Goal: Transaction & Acquisition: Purchase product/service

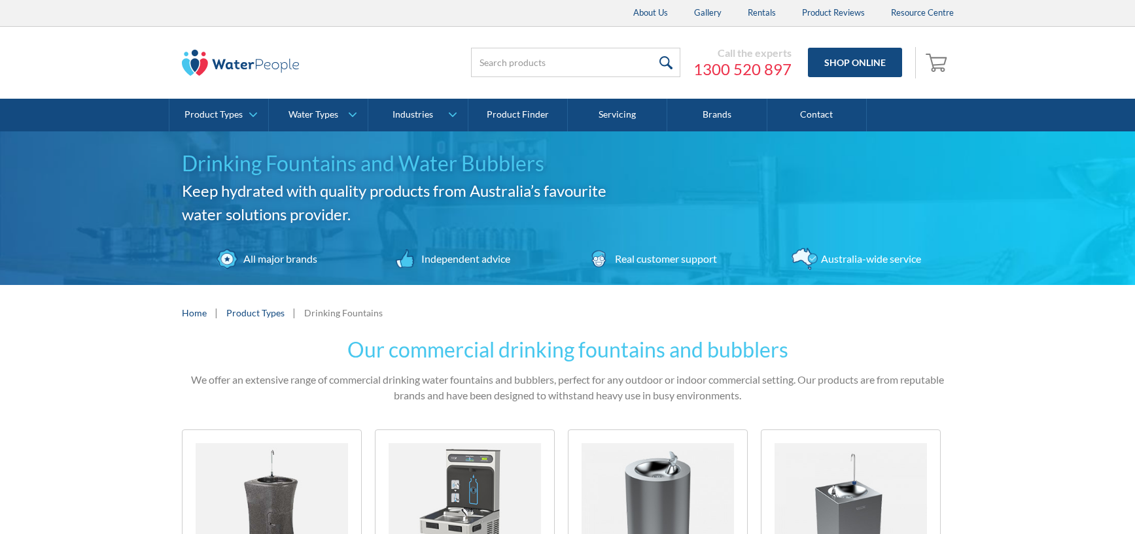
scroll to position [371, 0]
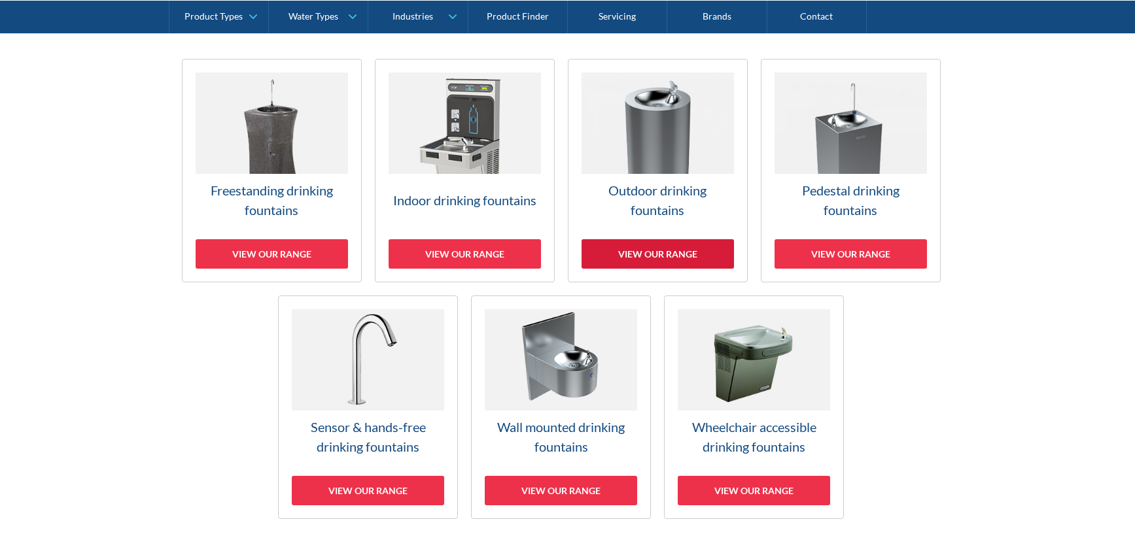
click at [688, 248] on div "View our range" at bounding box center [657, 253] width 152 height 29
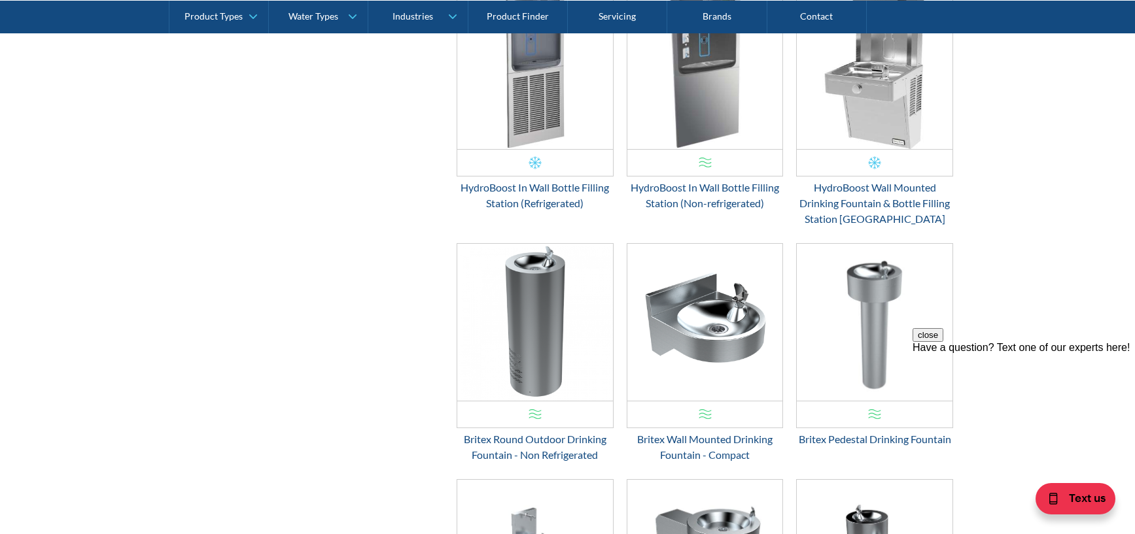
scroll to position [1190, 0]
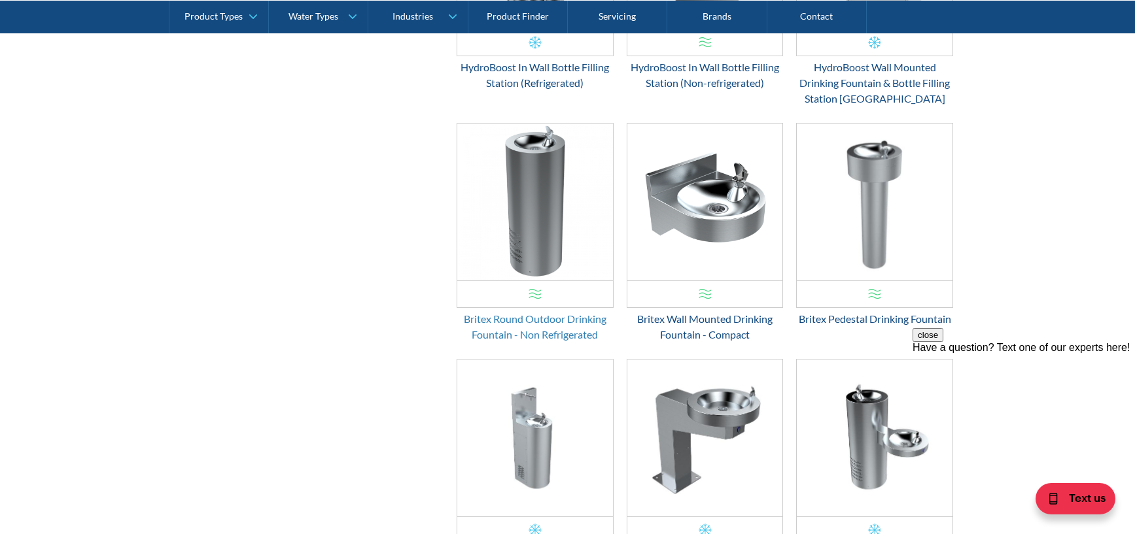
click at [506, 328] on div "Britex Round Outdoor Drinking Fountain - Non Refrigerated" at bounding box center [534, 326] width 157 height 31
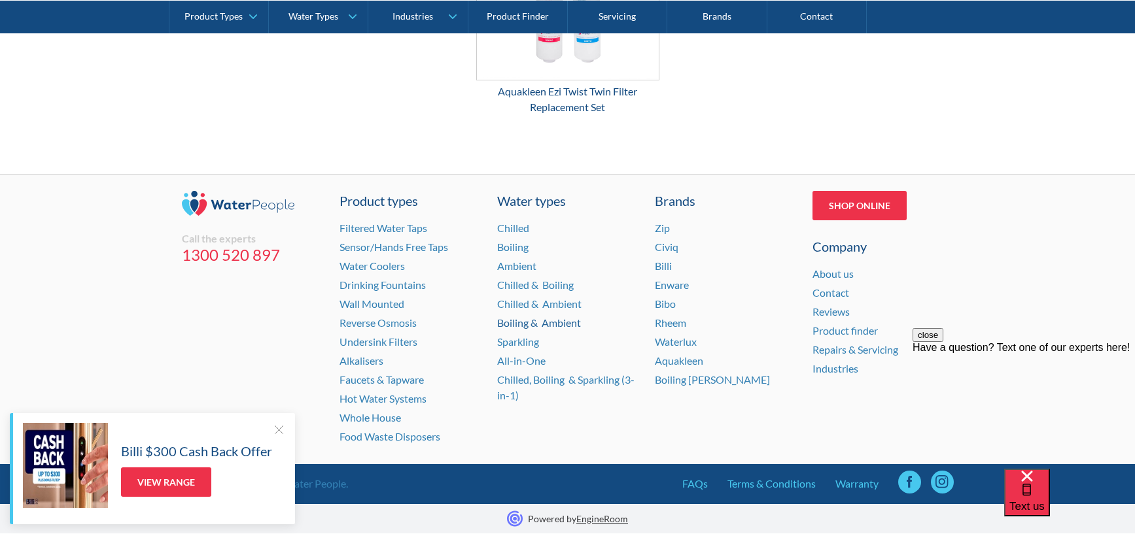
scroll to position [2168, 0]
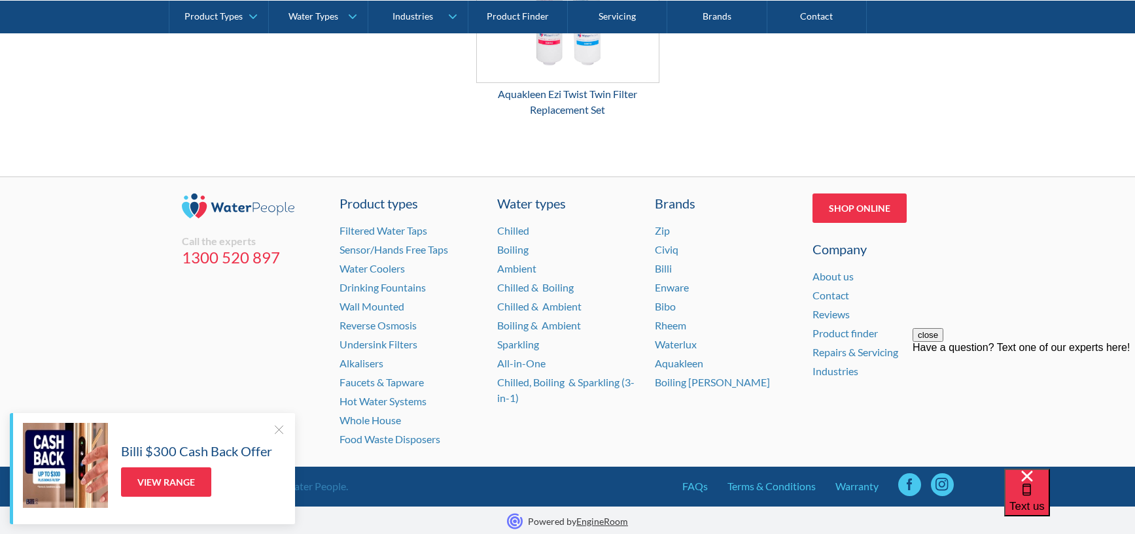
click at [281, 431] on div at bounding box center [278, 429] width 13 height 13
